Goal: Information Seeking & Learning: Check status

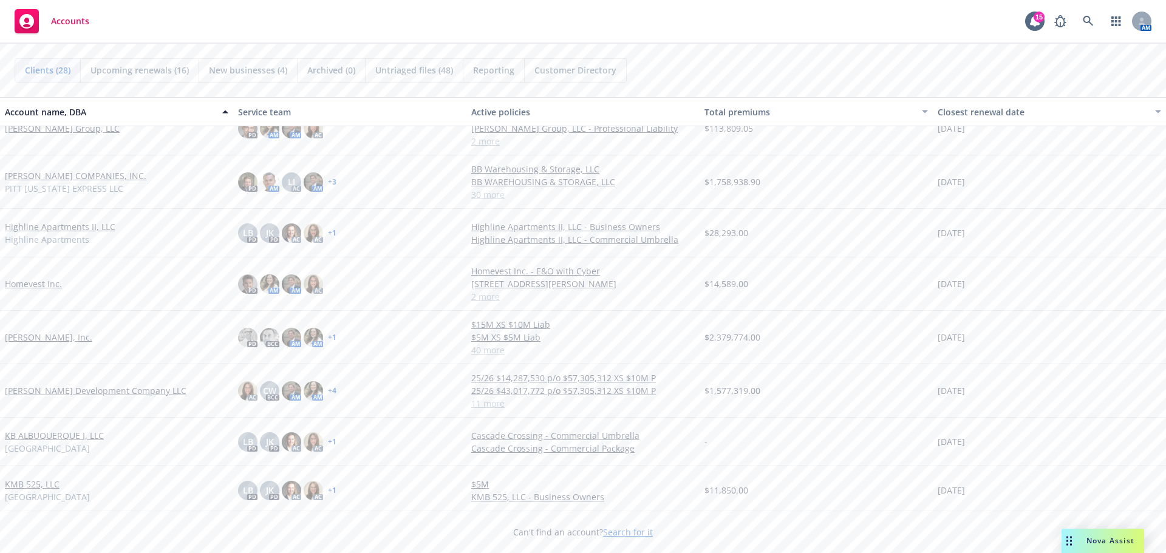
scroll to position [607, 0]
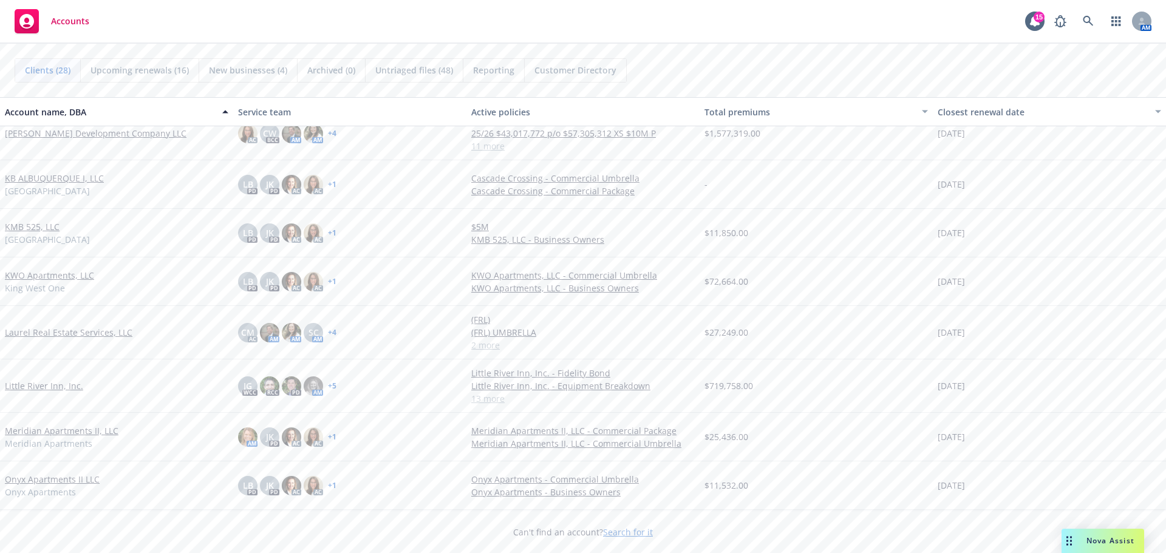
click at [50, 382] on link "Little River Inn, Inc." at bounding box center [44, 386] width 78 height 13
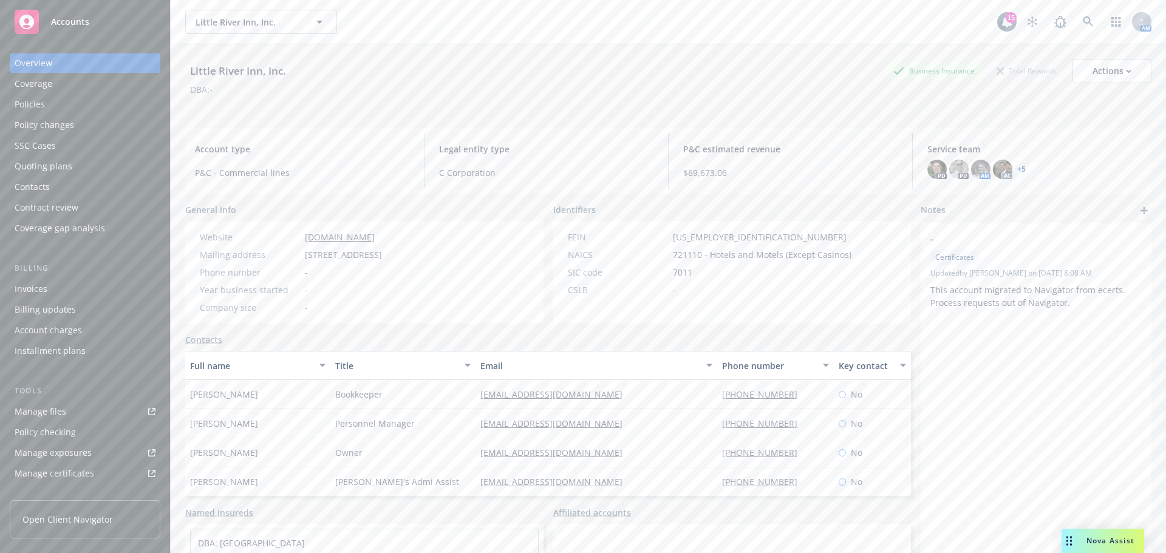
click at [67, 103] on div "Policies" at bounding box center [85, 104] width 141 height 19
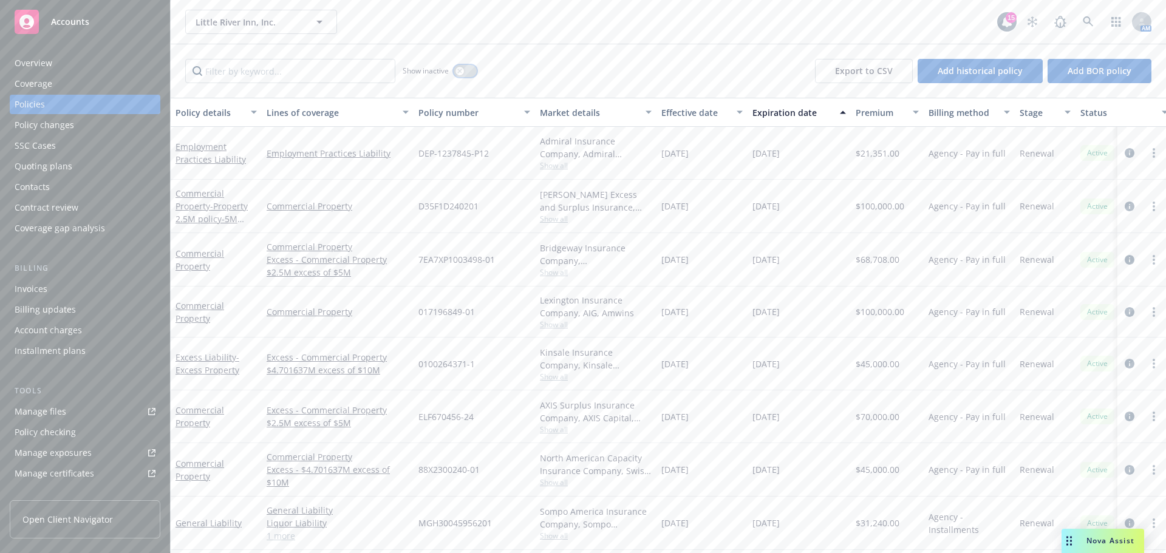
click at [467, 69] on button "button" at bounding box center [465, 71] width 23 height 12
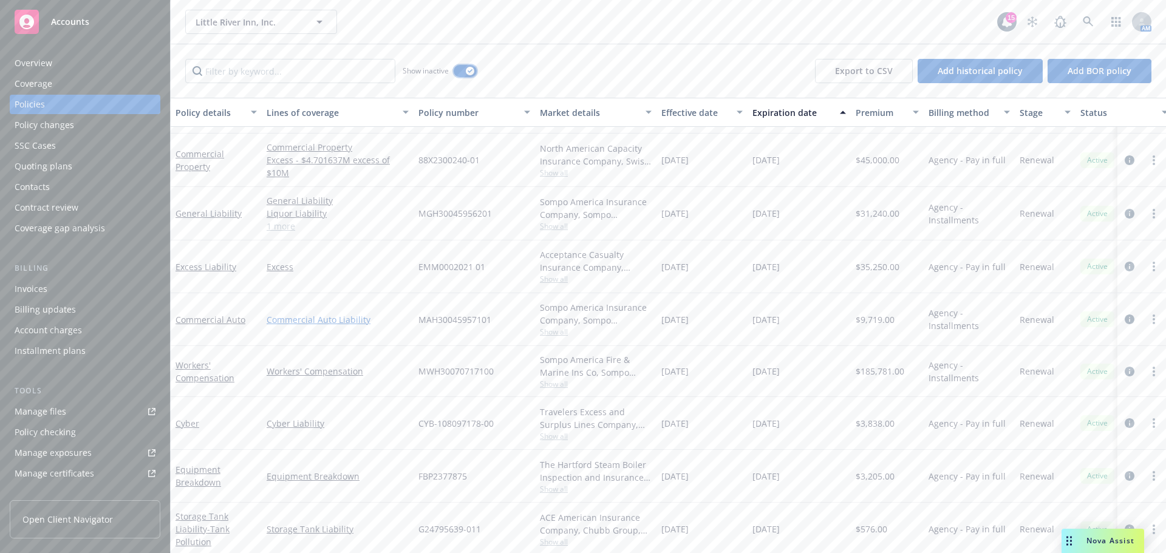
scroll to position [3557, 0]
click at [222, 152] on link "General Liability" at bounding box center [209, 158] width 66 height 12
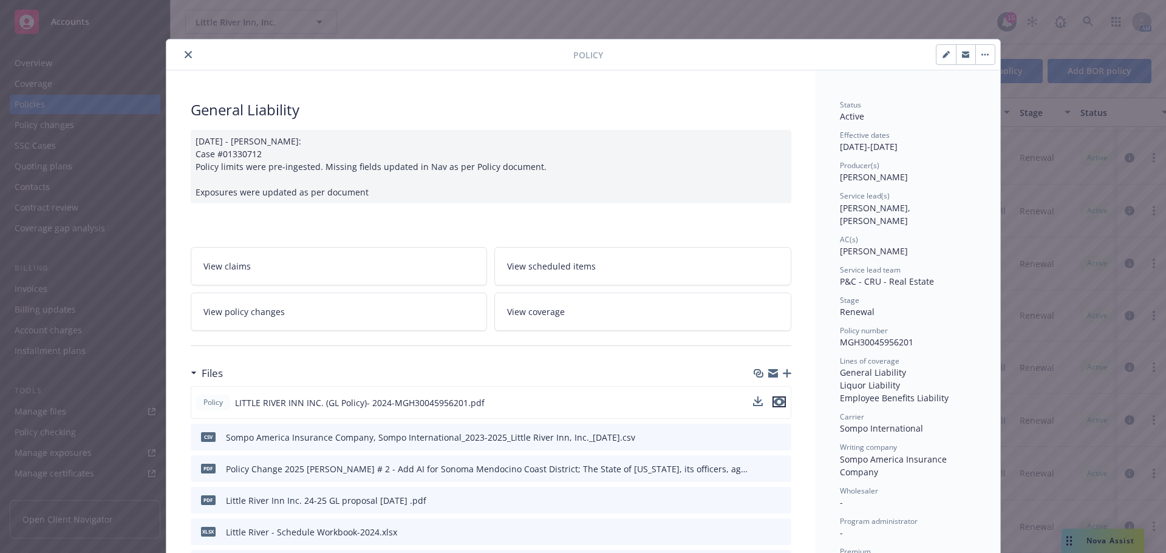
click at [777, 401] on icon "preview file" at bounding box center [779, 402] width 11 height 9
click at [181, 52] on button "close" at bounding box center [188, 54] width 15 height 15
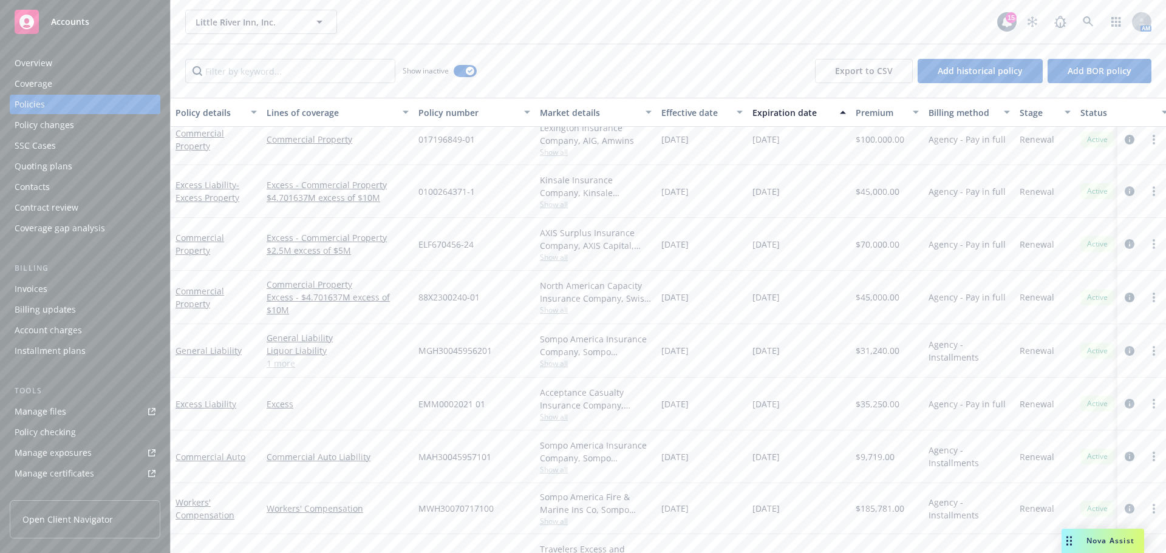
scroll to position [3253, 0]
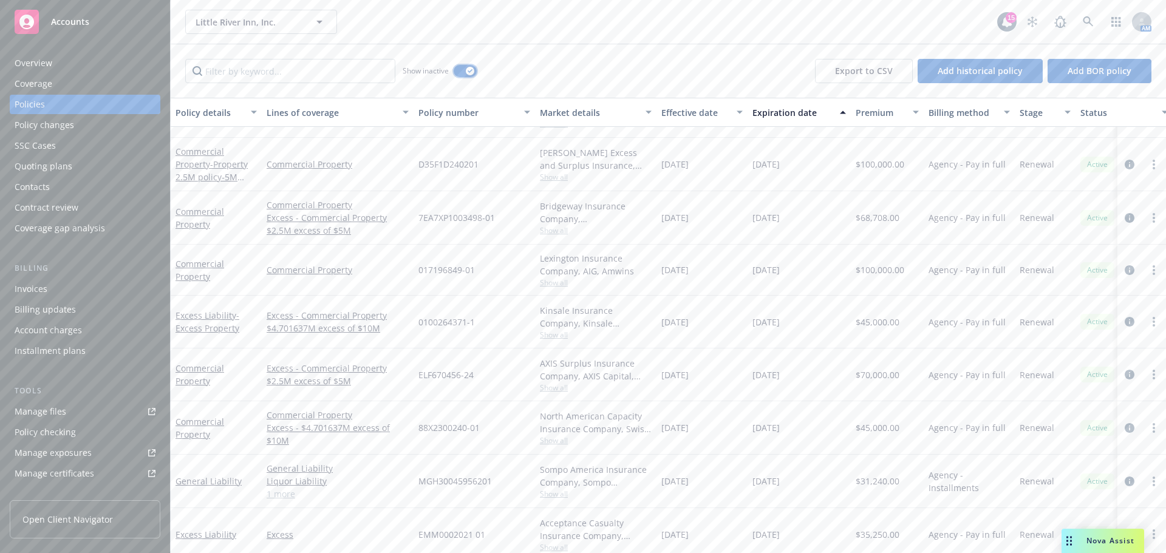
click at [466, 68] on button "button" at bounding box center [465, 71] width 23 height 12
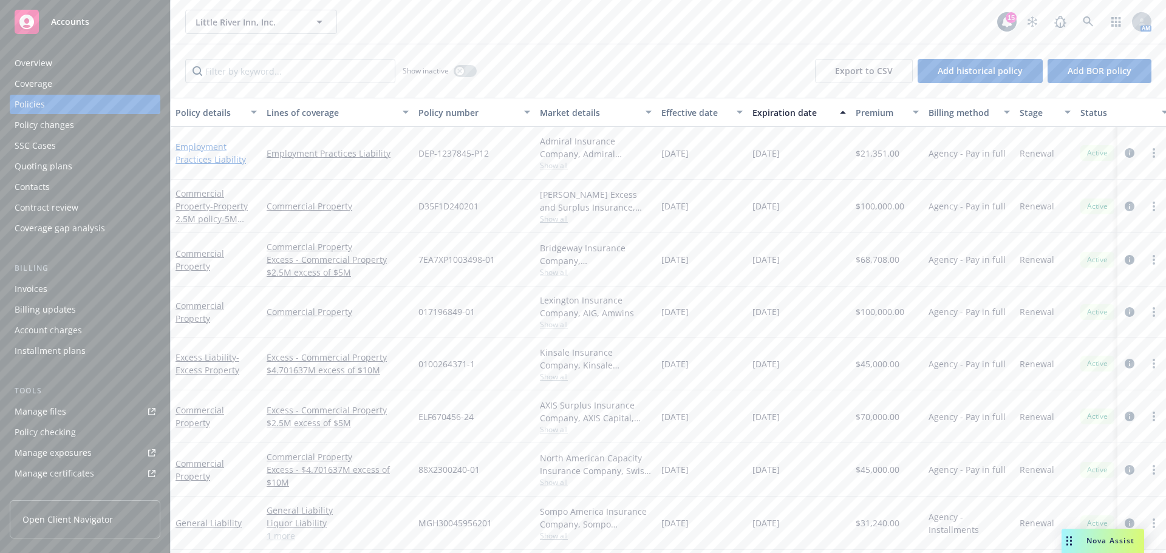
click at [196, 146] on link "Employment Practices Liability" at bounding box center [211, 153] width 70 height 24
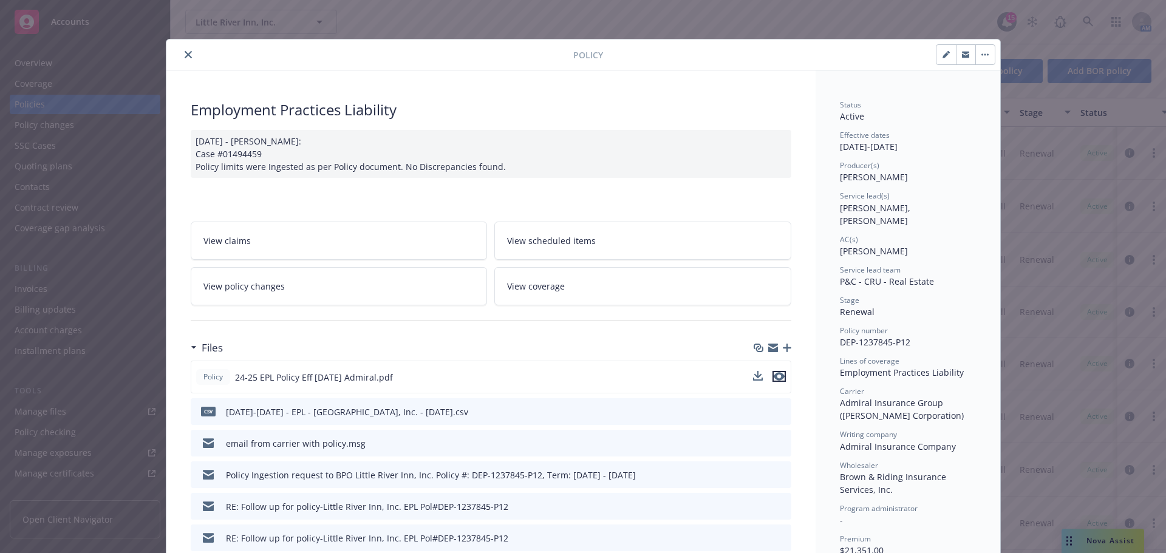
click at [777, 375] on icon "preview file" at bounding box center [779, 376] width 11 height 9
